Goal: Information Seeking & Learning: Learn about a topic

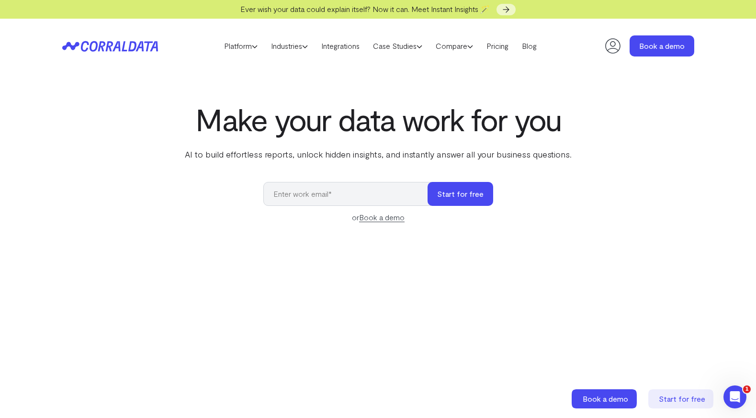
click at [471, 129] on h1 "Make your data work for you" at bounding box center [378, 119] width 390 height 34
click at [467, 141] on div "Make your data work for you AI to build effortless reports, unlock hidden insig…" at bounding box center [378, 131] width 390 height 58
click at [240, 46] on link "Platform" at bounding box center [240, 46] width 47 height 14
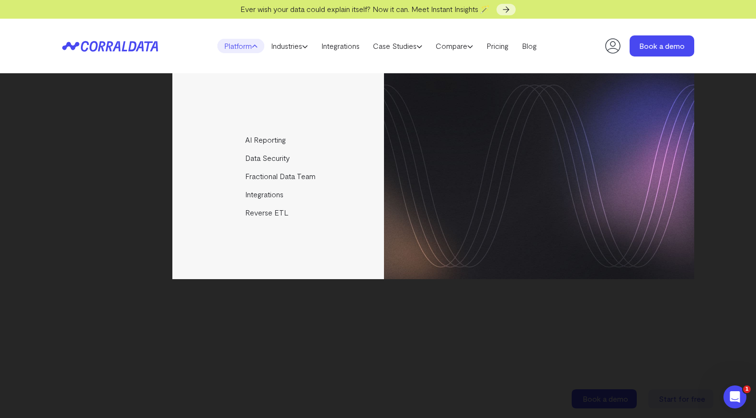
click at [132, 156] on div "AI Reporting Use AI to effortlessly answer any business questions from all your…" at bounding box center [378, 176] width 632 height 206
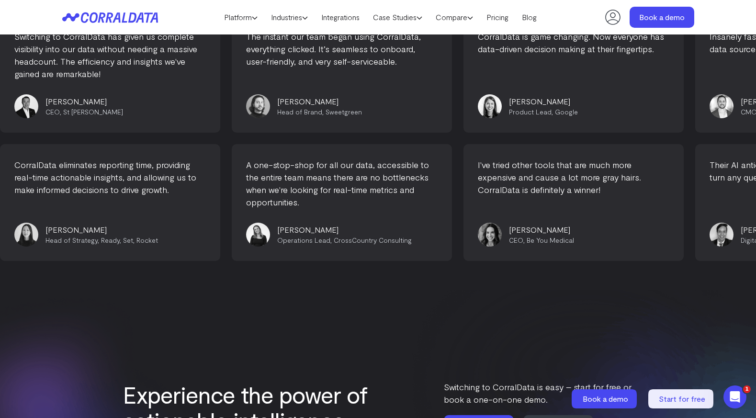
scroll to position [4084, 0]
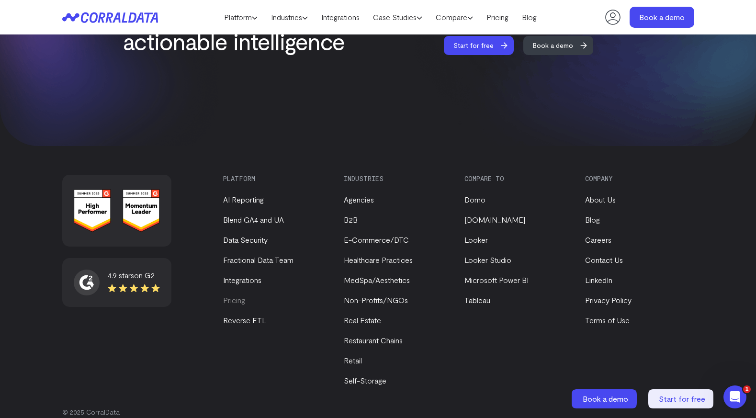
click at [238, 295] on link "Pricing" at bounding box center [234, 299] width 22 height 9
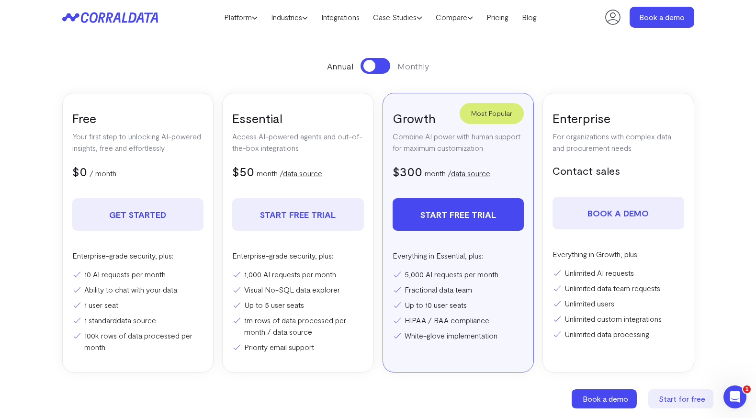
scroll to position [136, 0]
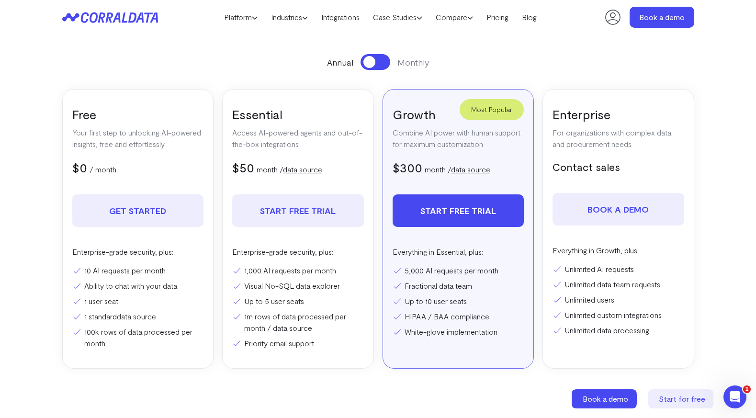
click at [419, 145] on p "Combine AI power with human support for maximum customization" at bounding box center [458, 138] width 132 height 23
click at [421, 145] on p "Combine AI power with human support for maximum customization" at bounding box center [458, 138] width 132 height 23
drag, startPoint x: 393, startPoint y: 167, endPoint x: 495, endPoint y: 169, distance: 102.0
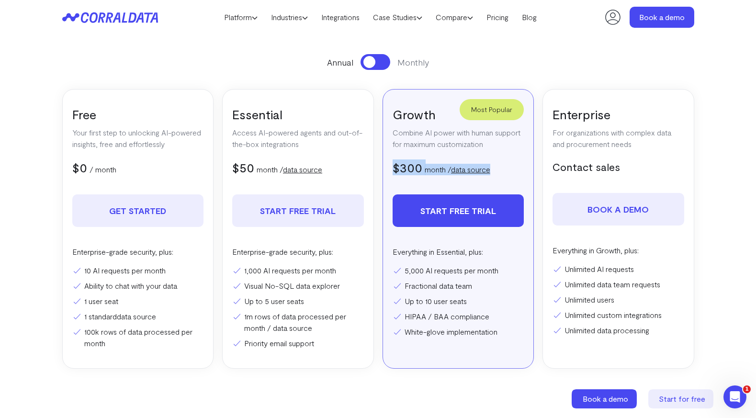
click at [495, 169] on div "$300 $350 month / data source" at bounding box center [458, 167] width 132 height 16
click at [498, 162] on div "$300 $350 month / data source" at bounding box center [458, 167] width 132 height 16
click at [372, 67] on button at bounding box center [375, 62] width 30 height 16
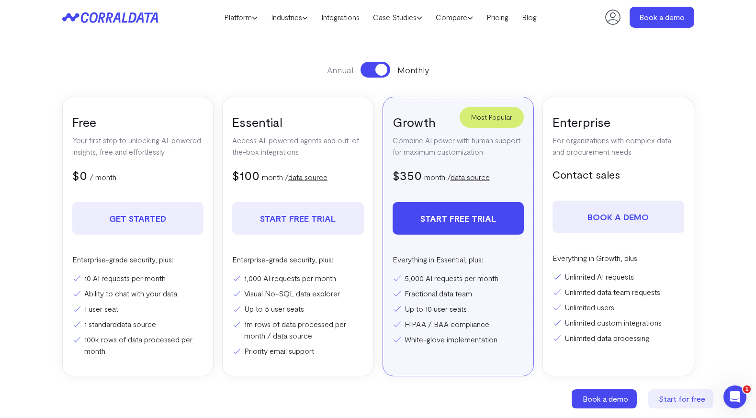
scroll to position [130, 0]
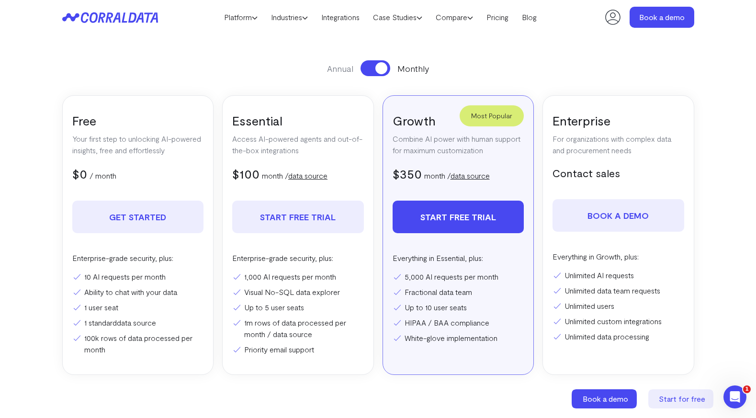
click at [418, 145] on p "Combine AI power with human support for maximum customization" at bounding box center [458, 144] width 132 height 23
click at [424, 147] on p "Combine AI power with human support for maximum customization" at bounding box center [458, 144] width 132 height 23
